Goal: Task Accomplishment & Management: Manage account settings

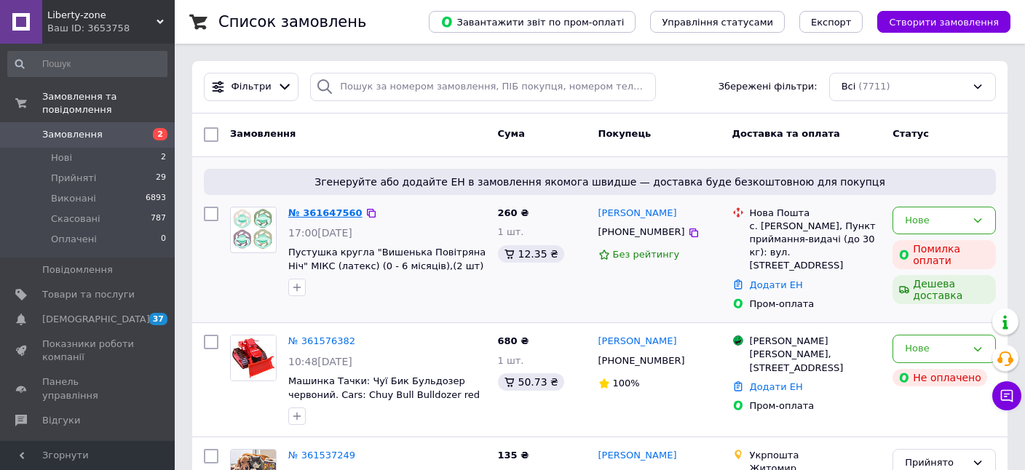
click at [320, 210] on link "№ 361647560" at bounding box center [325, 213] width 74 height 11
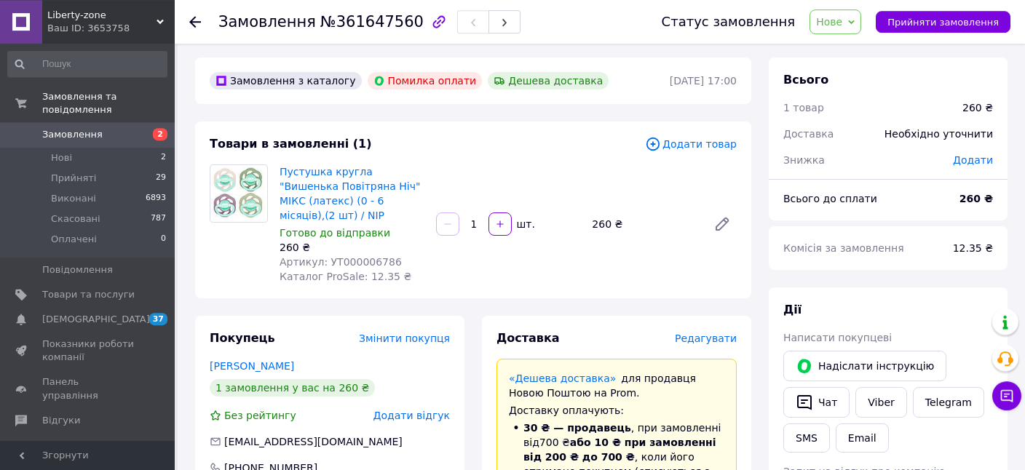
scroll to position [230, 0]
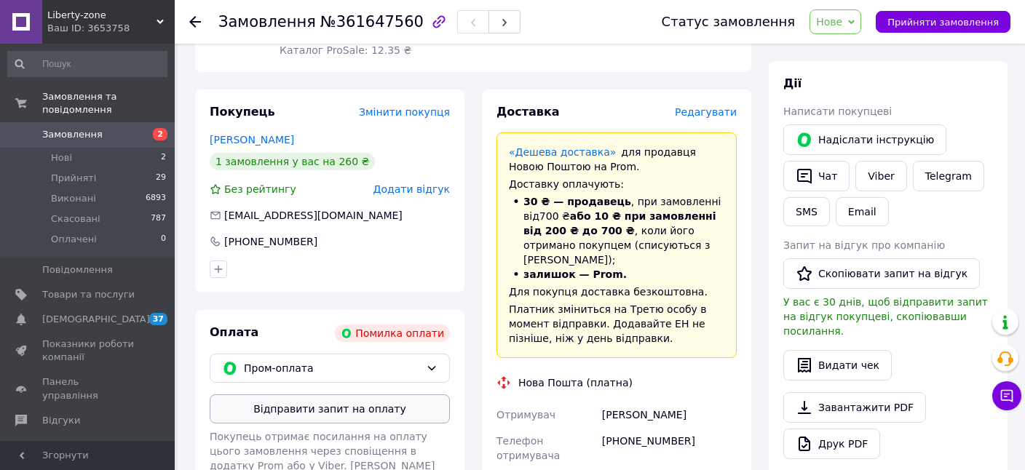
click at [379, 395] on button "Відправити запит на оплату" at bounding box center [330, 409] width 240 height 29
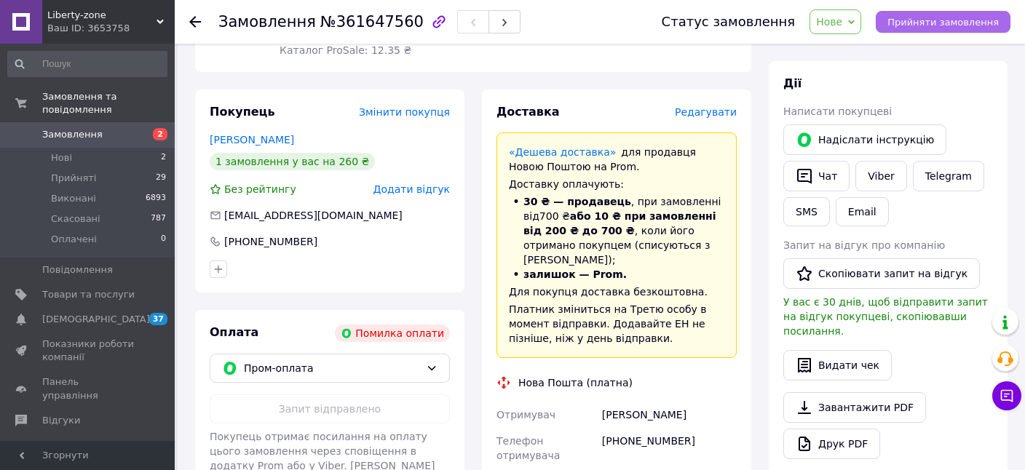
click at [913, 18] on span "Прийняти замовлення" at bounding box center [943, 22] width 111 height 11
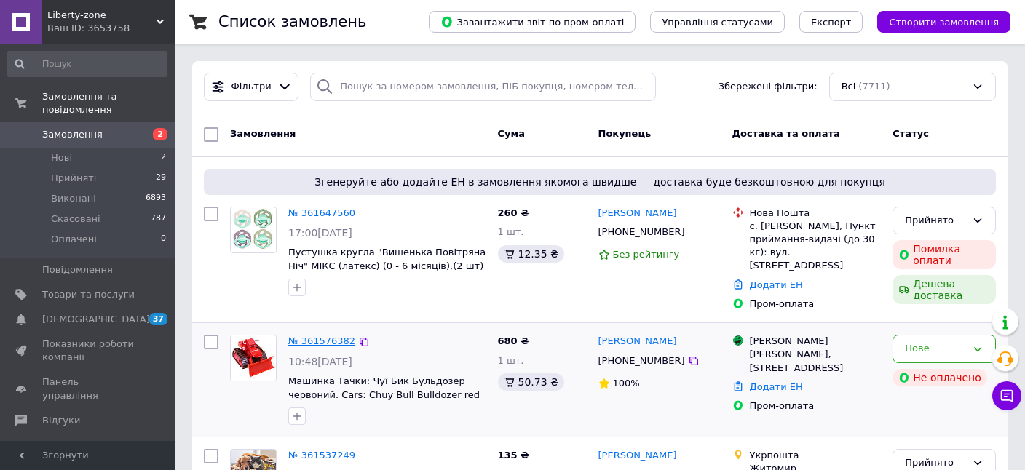
click at [316, 336] on link "№ 361576382" at bounding box center [321, 341] width 67 height 11
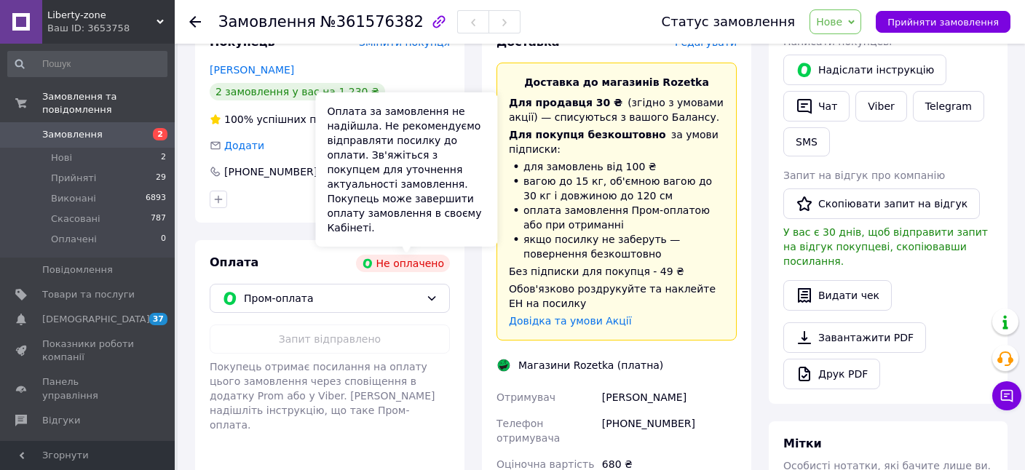
scroll to position [146, 0]
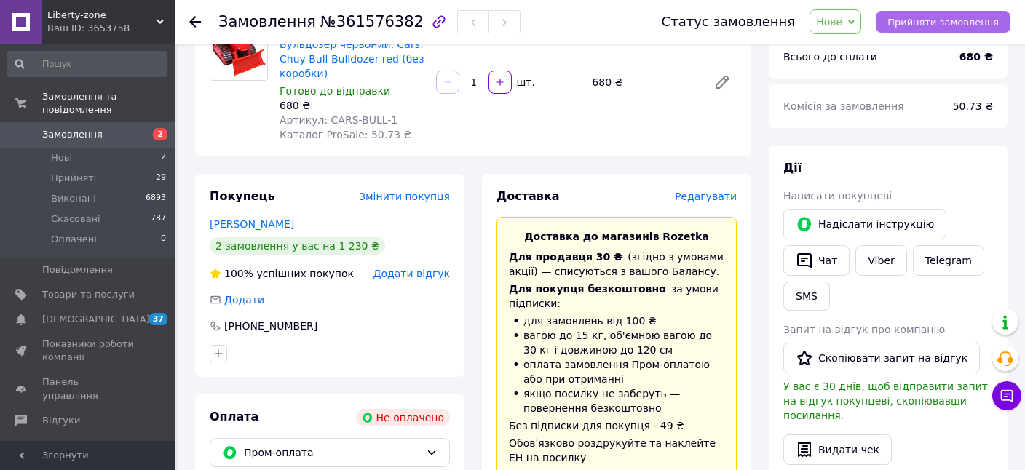
click at [926, 23] on span "Прийняти замовлення" at bounding box center [943, 22] width 111 height 11
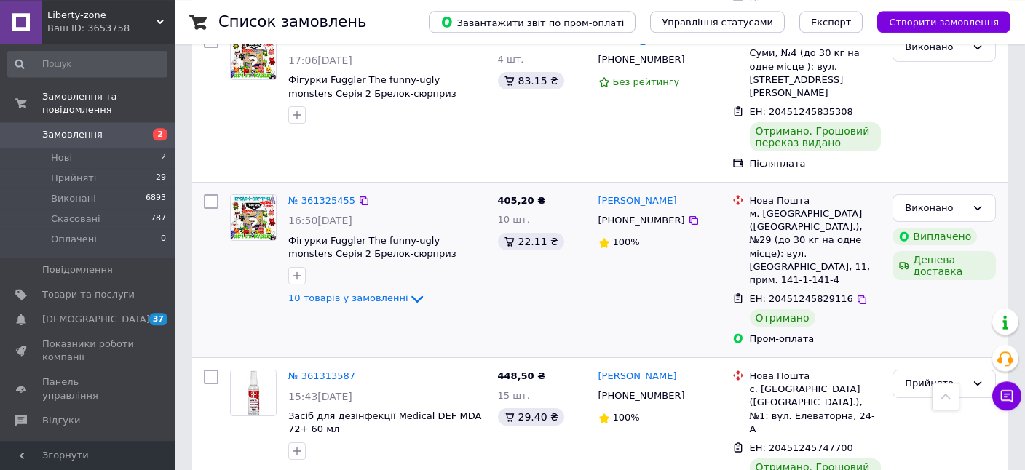
scroll to position [1692, 0]
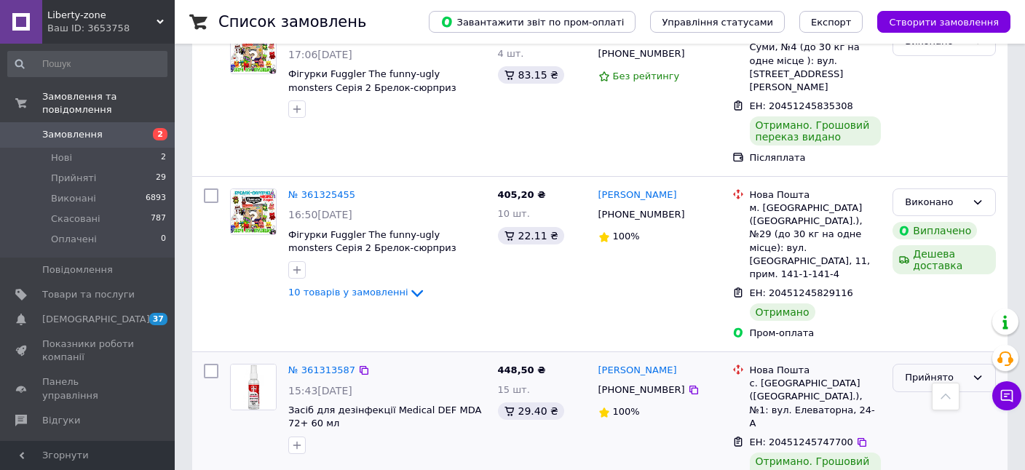
click at [939, 371] on div "Прийнято" at bounding box center [935, 378] width 61 height 15
click at [918, 395] on li "Виконано" at bounding box center [945, 408] width 102 height 27
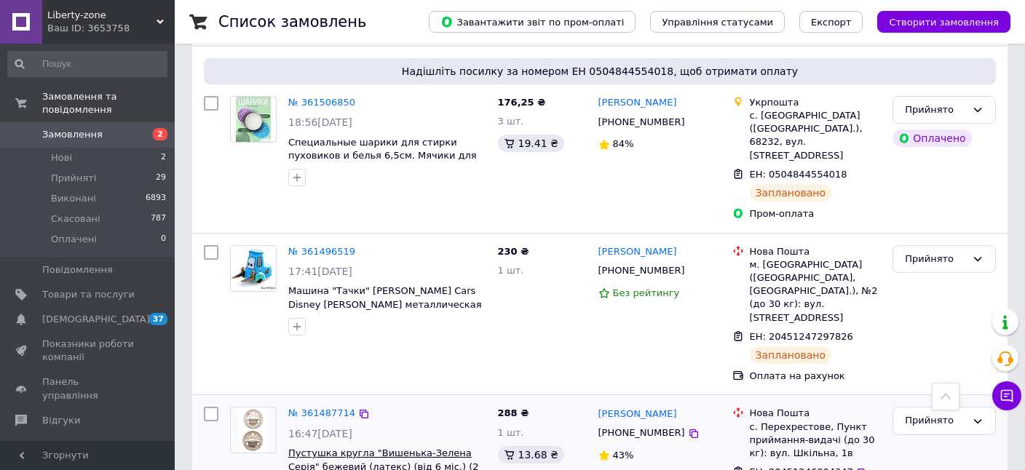
scroll to position [538, 0]
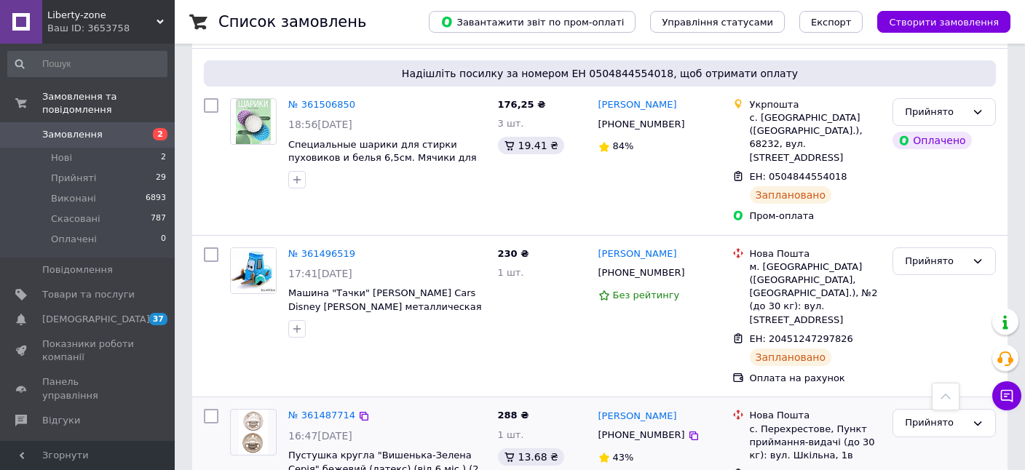
click at [813, 469] on span "ЕН: 20451246904347" at bounding box center [801, 474] width 103 height 11
click at [816, 467] on div "ЕН: 20451246904347" at bounding box center [802, 475] width 106 height 17
click at [824, 423] on div "с. Перехрестове, Пункт приймання-видачі (до 30 кг): вул. Шкільна, 1в" at bounding box center [816, 443] width 132 height 40
click at [858, 470] on icon at bounding box center [862, 475] width 9 height 9
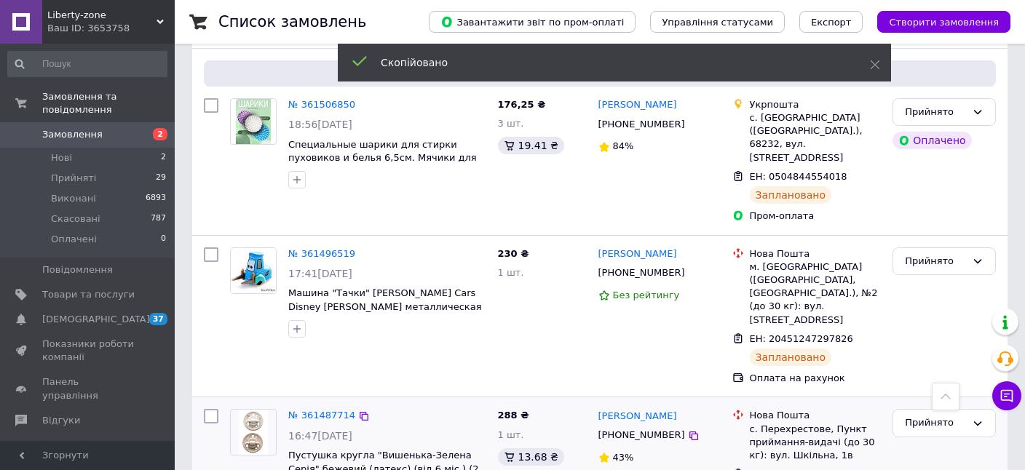
click at [843, 423] on div "с. Перехрестове, Пункт приймання-видачі (до 30 кг): вул. Шкільна, 1в" at bounding box center [816, 443] width 132 height 40
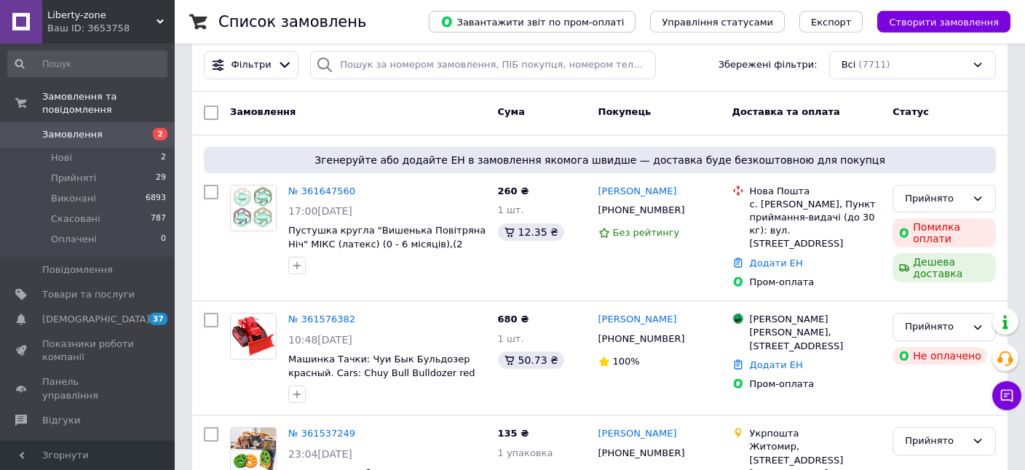
scroll to position [0, 0]
